Goal: Task Accomplishment & Management: Manage account settings

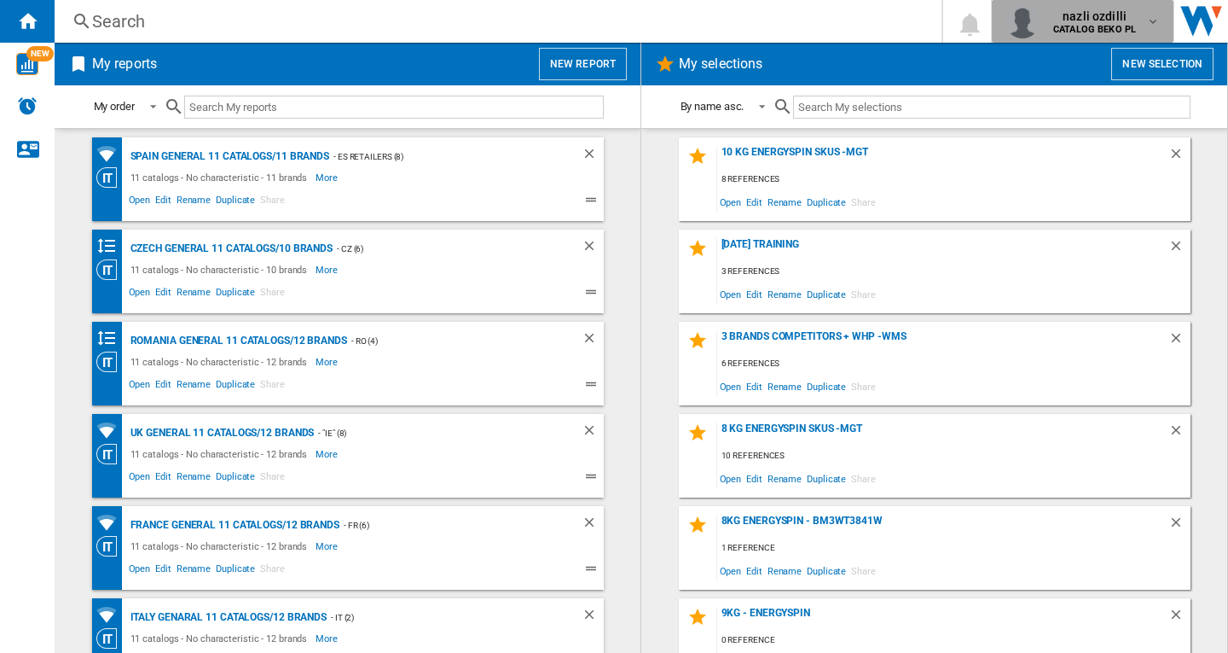
click at [1118, 30] on b "CATALOG BEKO PL" at bounding box center [1094, 29] width 83 height 11
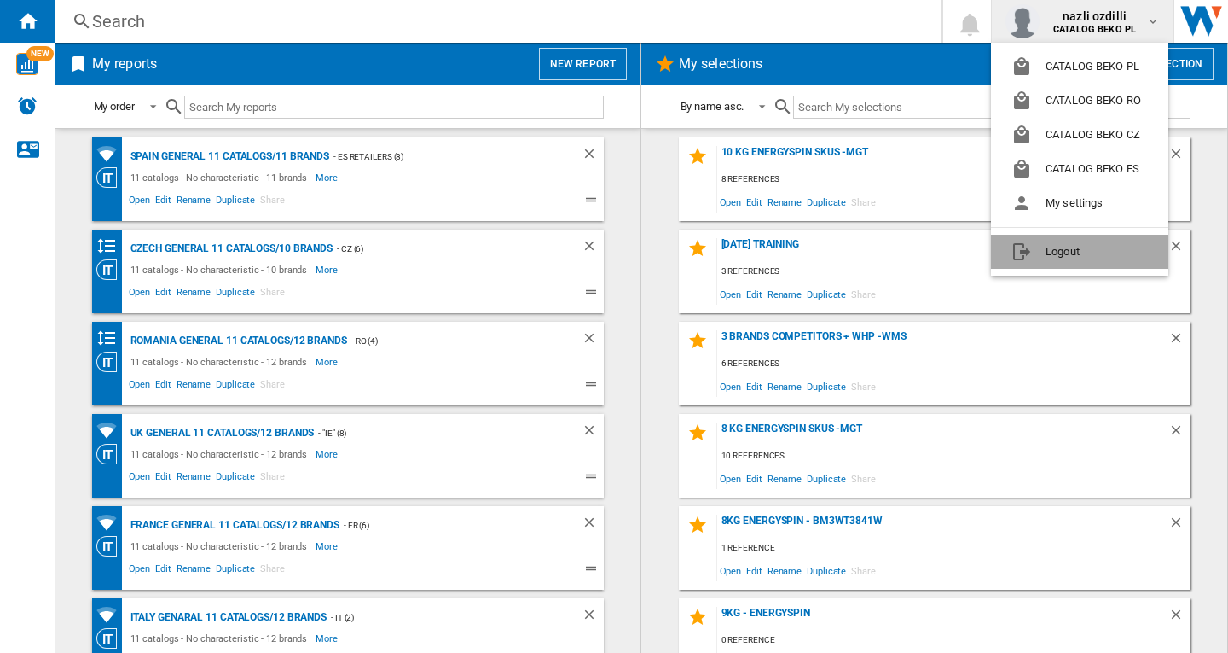
click at [1062, 250] on button "Logout" at bounding box center [1079, 252] width 177 height 34
